Goal: Information Seeking & Learning: Learn about a topic

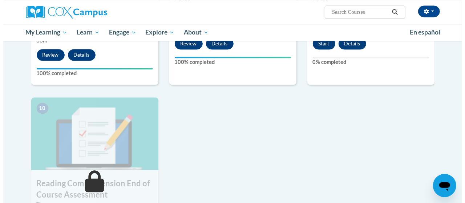
scroll to position [705, 0]
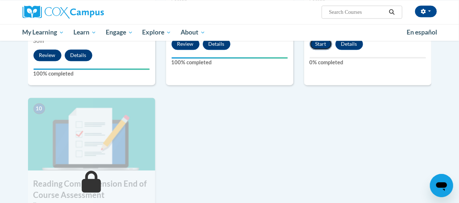
click at [318, 45] on button "Start" at bounding box center [321, 44] width 23 height 12
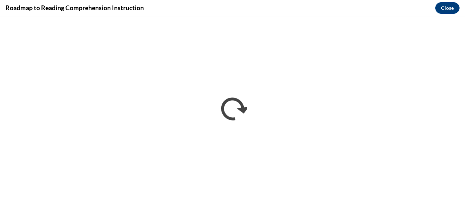
scroll to position [0, 0]
